Goal: Information Seeking & Learning: Learn about a topic

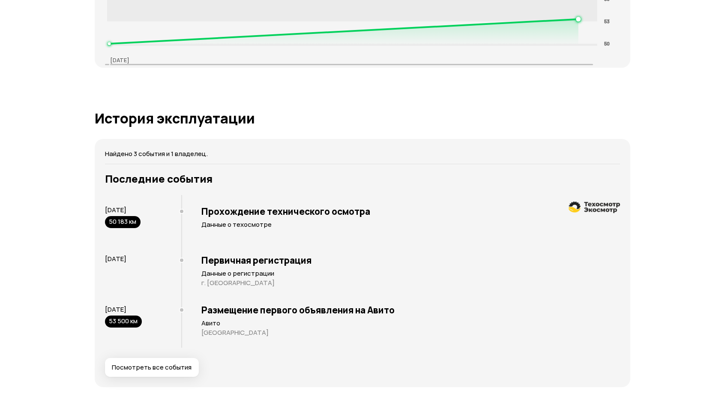
scroll to position [1414, 0]
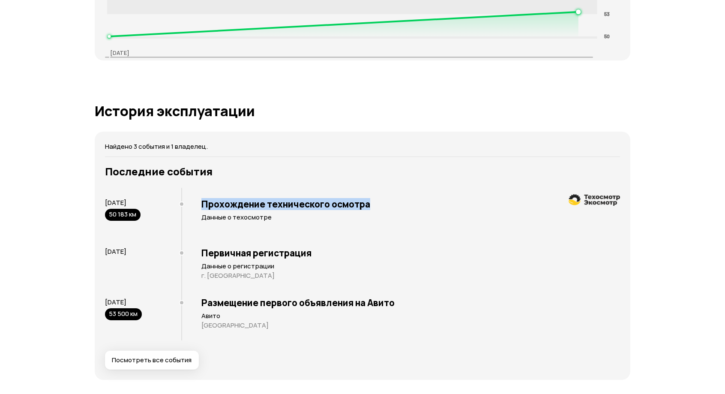
drag, startPoint x: 202, startPoint y: 199, endPoint x: 390, endPoint y: 204, distance: 188.2
click at [390, 204] on h3 "Прохождение технического осмотра" at bounding box center [410, 203] width 419 height 11
click at [223, 219] on p "Данные о техосмотре" at bounding box center [410, 217] width 419 height 9
drag, startPoint x: 208, startPoint y: 201, endPoint x: 372, endPoint y: 203, distance: 163.7
click at [372, 203] on h3 "Прохождение технического осмотра" at bounding box center [410, 203] width 419 height 11
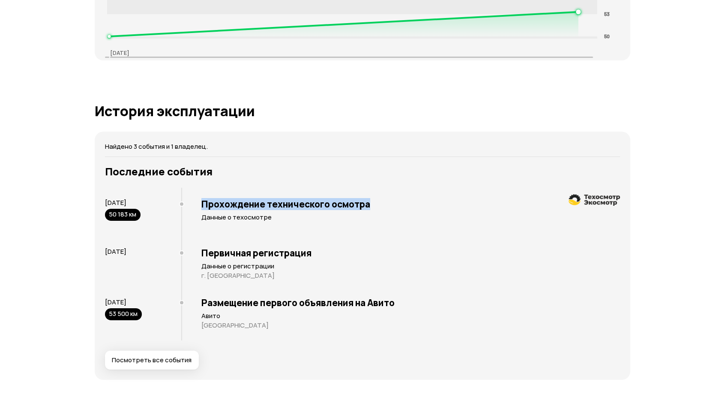
copy h3 "Прохождение технического осмотра"
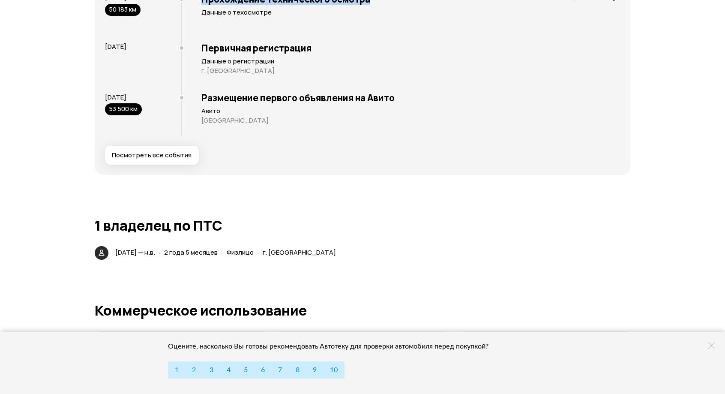
scroll to position [1603, 0]
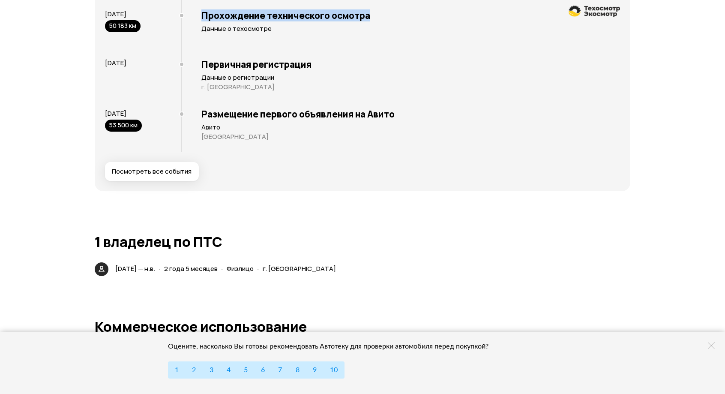
click at [148, 167] on span "Посмотреть все события" at bounding box center [152, 171] width 80 height 9
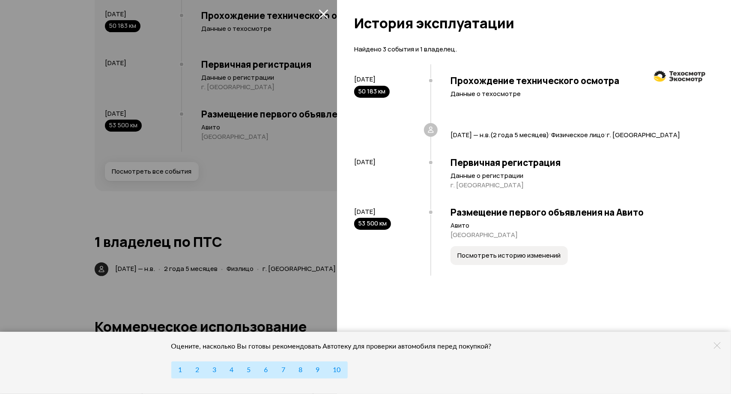
click at [291, 213] on div at bounding box center [365, 197] width 731 height 394
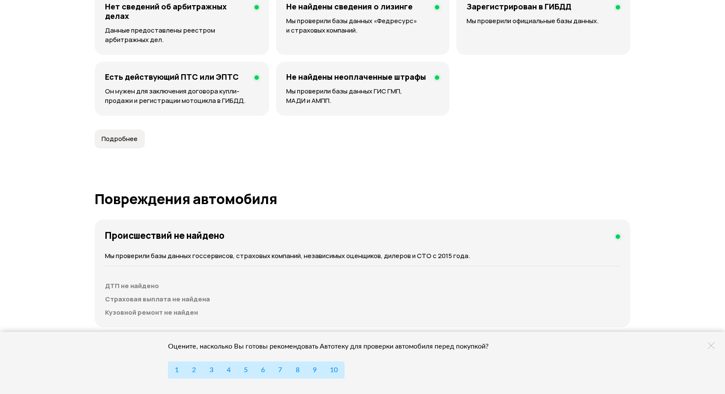
scroll to position [617, 0]
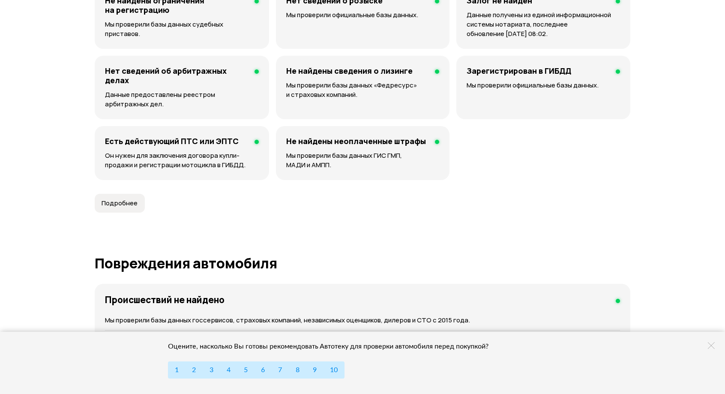
click at [117, 202] on span "Подробнее" at bounding box center [120, 203] width 36 height 9
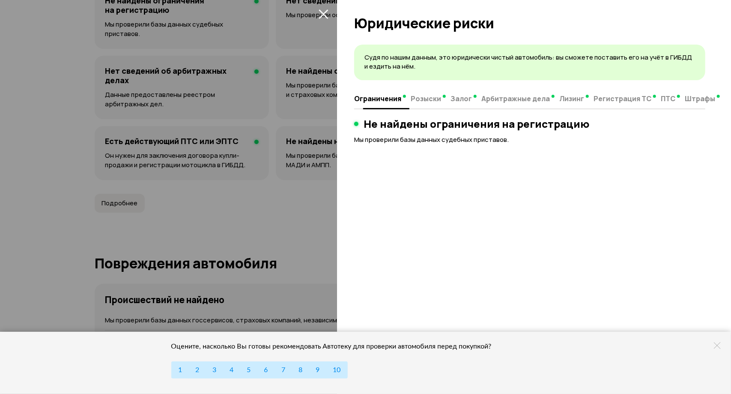
click at [423, 99] on span "Розыски" at bounding box center [426, 98] width 30 height 9
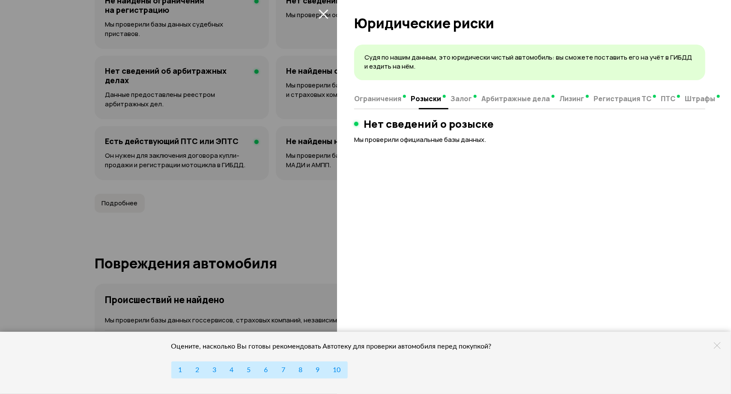
click at [464, 101] on span "Залог" at bounding box center [461, 98] width 21 height 9
click at [504, 100] on span "Арбитражные дела" at bounding box center [516, 98] width 69 height 9
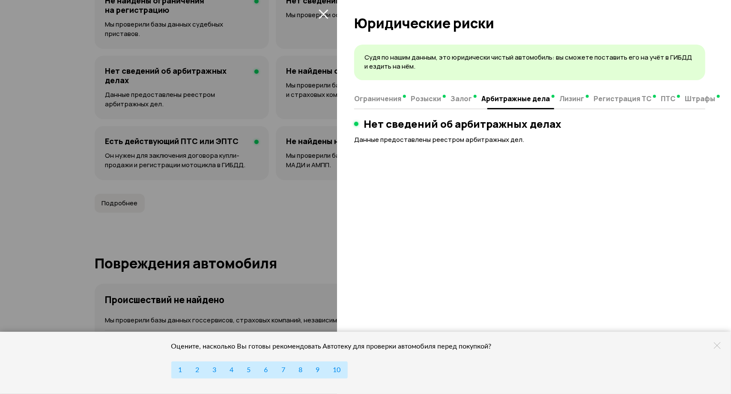
click at [574, 93] on button "Лизинг" at bounding box center [574, 98] width 34 height 17
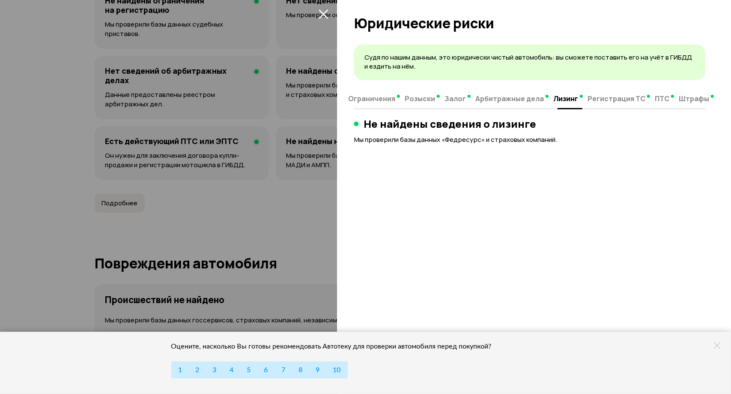
click at [590, 95] on span "Регистрация ТС" at bounding box center [617, 98] width 58 height 9
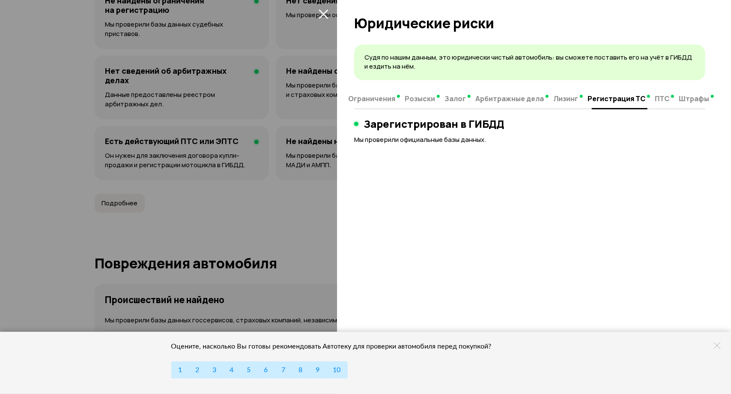
click at [655, 95] on span "ПТС" at bounding box center [662, 98] width 15 height 9
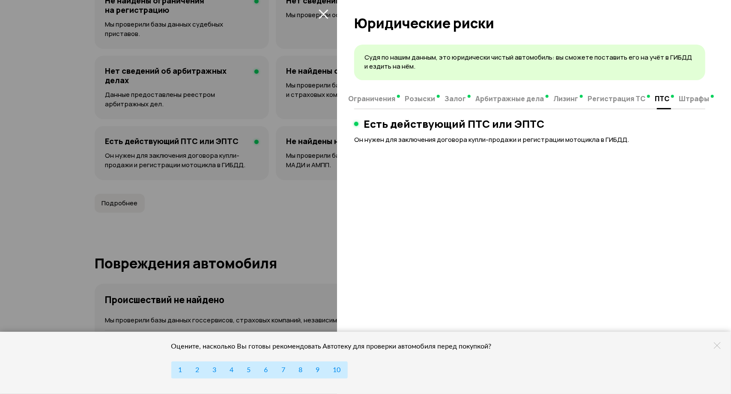
click at [685, 97] on span "Штрафы" at bounding box center [694, 98] width 30 height 9
click at [251, 218] on div at bounding box center [365, 197] width 731 height 394
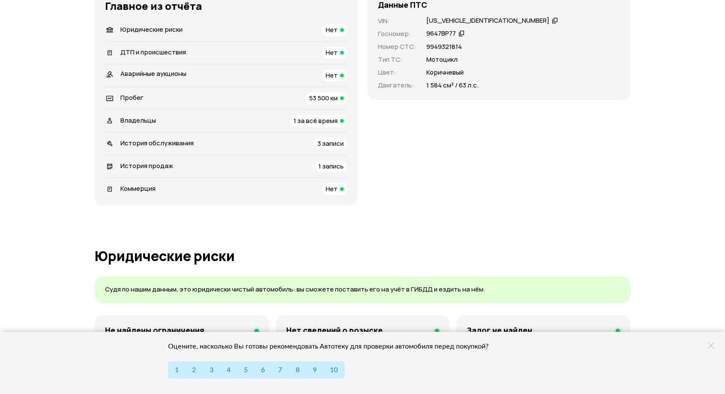
scroll to position [274, 0]
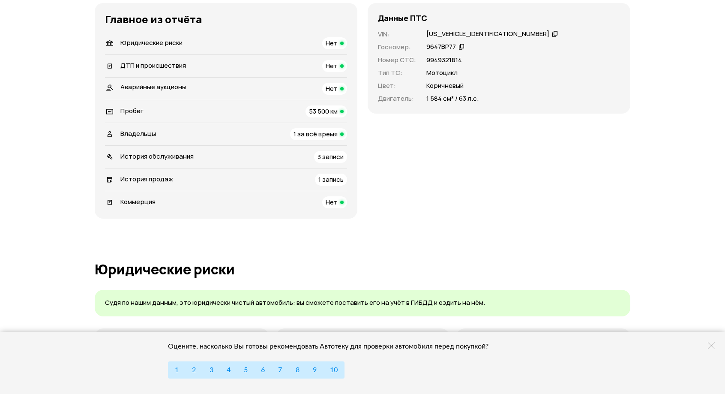
click at [158, 177] on span "История продаж" at bounding box center [146, 178] width 53 height 9
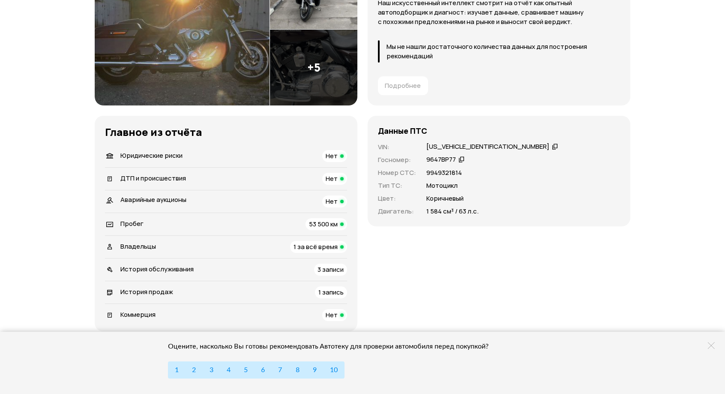
scroll to position [171, 0]
